Goal: Find specific page/section: Find specific page/section

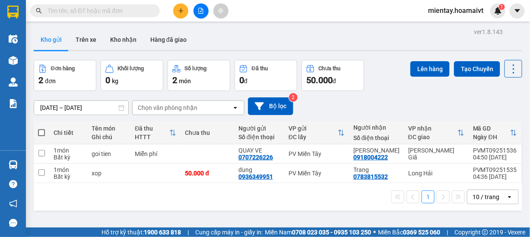
click at [472, 193] on div "10 / trang" at bounding box center [485, 197] width 27 height 9
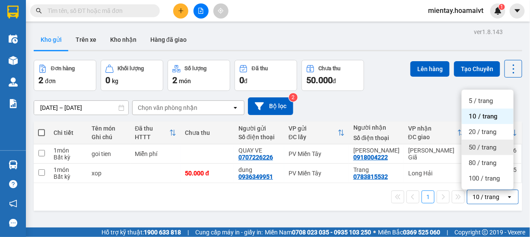
click at [470, 144] on span "50 / trang" at bounding box center [482, 147] width 28 height 9
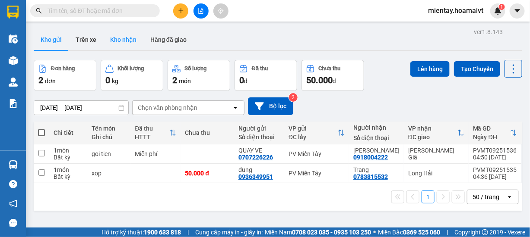
click at [130, 41] on button "Kho nhận" at bounding box center [123, 39] width 40 height 21
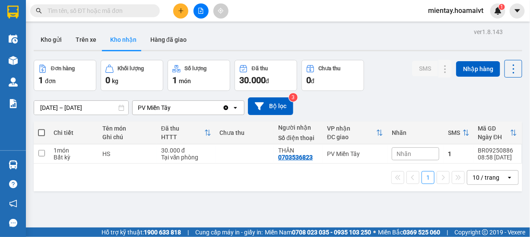
click at [477, 180] on div "10 / trang" at bounding box center [485, 177] width 27 height 9
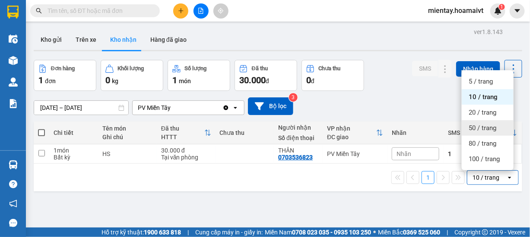
click at [479, 130] on span "50 / trang" at bounding box center [482, 128] width 28 height 9
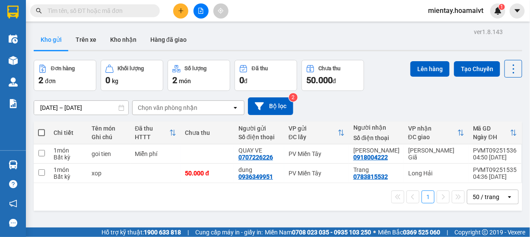
click at [479, 95] on div "13/09/2025 – 14/09/2025 Press the down arrow key to interact with the calendar …" at bounding box center [278, 106] width 488 height 31
